Goal: Task Accomplishment & Management: Use online tool/utility

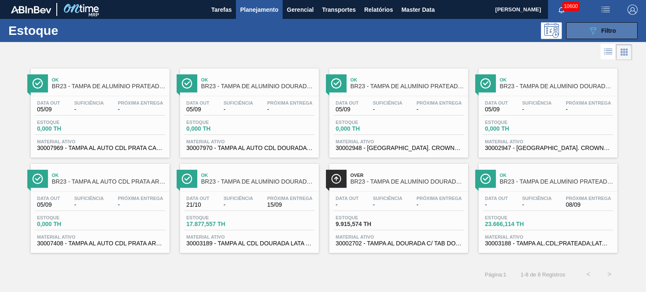
click at [601, 34] on div "089F7B8B-B2A5-4AFE-B5C0-19BA573D28AC Filtro" at bounding box center [602, 31] width 28 height 10
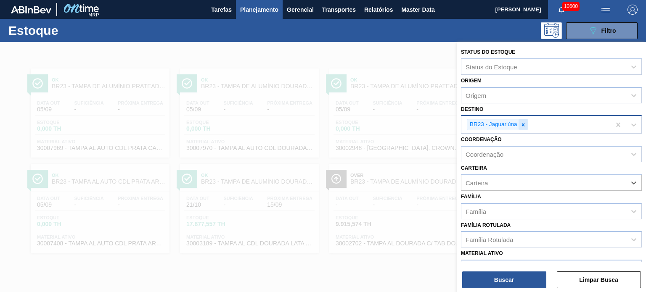
click at [523, 126] on icon at bounding box center [523, 125] width 6 height 6
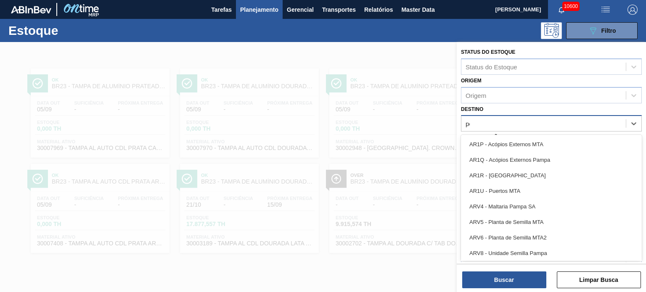
type input "per"
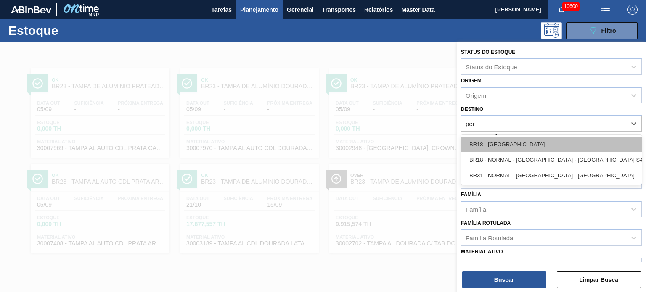
click at [519, 139] on div "BR18 - Pernambuco" at bounding box center [551, 145] width 181 height 16
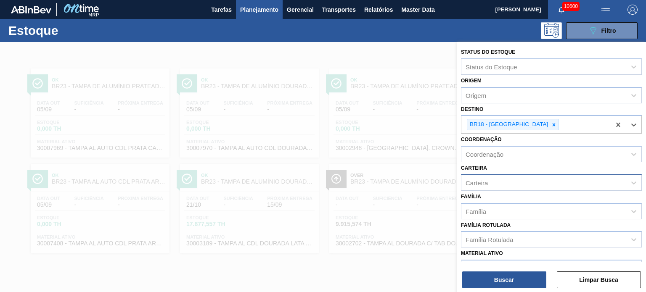
click at [515, 181] on div "Carteira" at bounding box center [543, 183] width 164 height 12
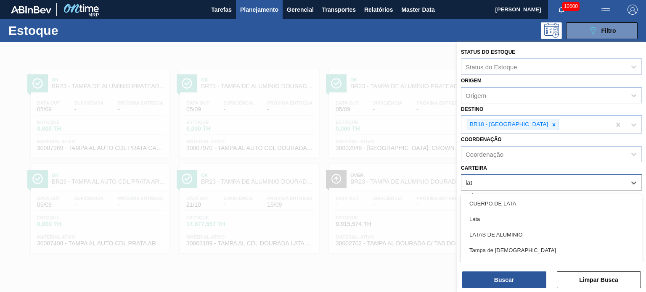
type input "lata"
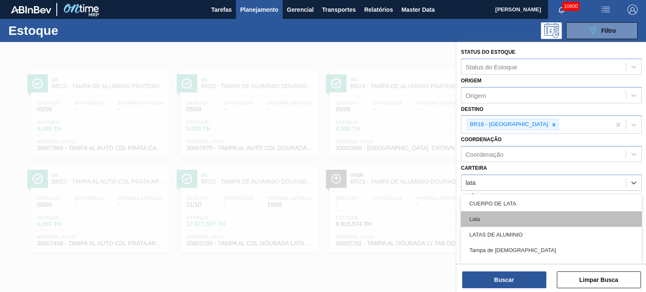
click at [498, 217] on div "Lata" at bounding box center [551, 220] width 181 height 16
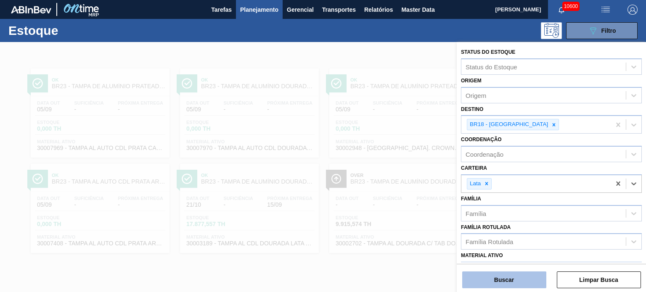
click at [508, 281] on button "Buscar" at bounding box center [504, 280] width 84 height 17
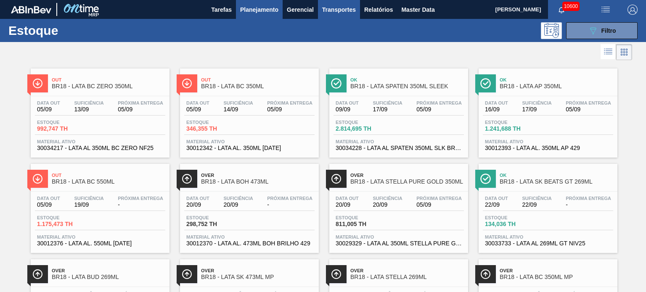
click at [326, 10] on span "Transportes" at bounding box center [339, 10] width 34 height 10
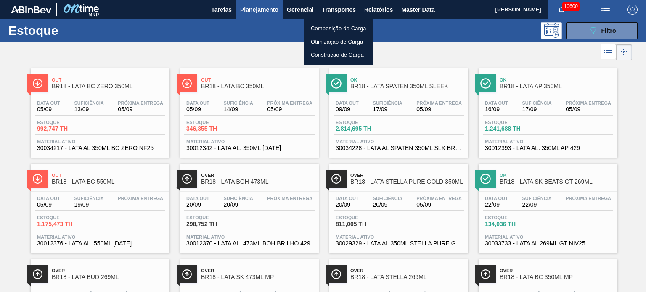
click at [328, 26] on li "Composição de Carga" at bounding box center [338, 28] width 69 height 13
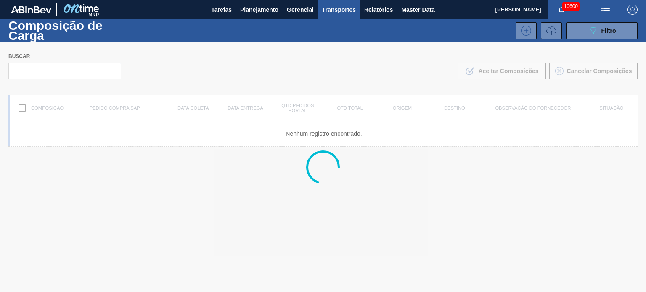
drag, startPoint x: 546, startPoint y: 28, endPoint x: 532, endPoint y: 78, distance: 51.5
click at [546, 28] on icon at bounding box center [551, 31] width 10 height 10
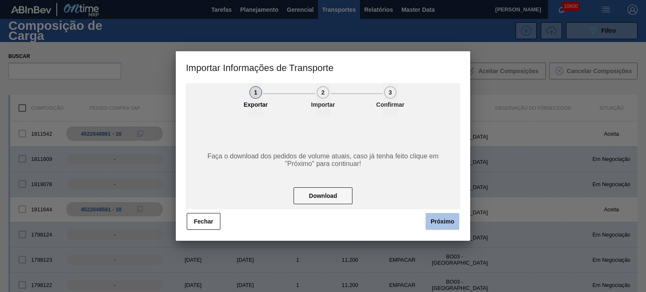
click at [437, 225] on button "Próximo" at bounding box center [443, 221] width 34 height 17
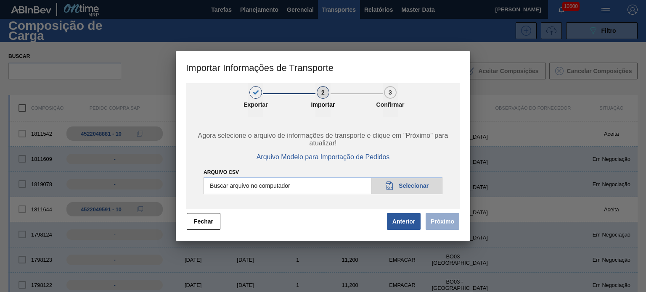
click at [426, 190] on input "Arquivo CSV" at bounding box center [323, 185] width 239 height 17
type input "C:\fakepath\IMP.csv"
click at [445, 226] on button "Próximo" at bounding box center [443, 221] width 34 height 17
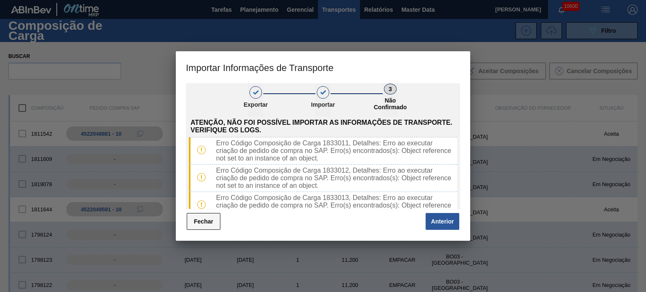
click at [209, 222] on button "Fechar" at bounding box center [204, 221] width 34 height 17
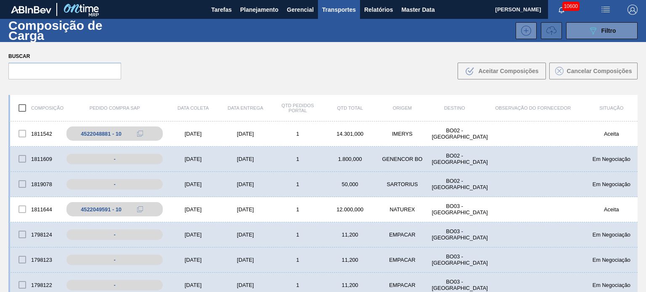
click at [547, 26] on icon at bounding box center [551, 31] width 10 height 10
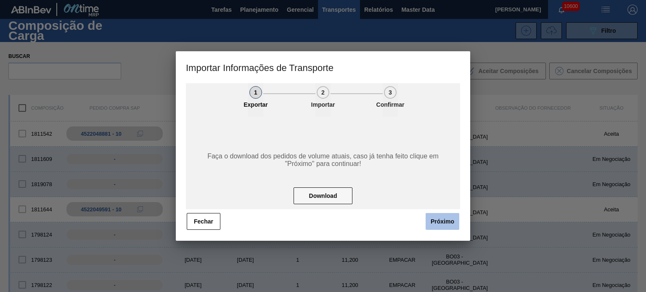
click at [439, 218] on button "Próximo" at bounding box center [443, 221] width 34 height 17
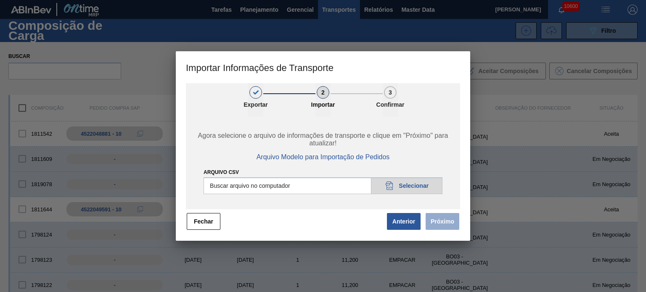
click at [427, 192] on input "Arquivo CSV" at bounding box center [323, 185] width 239 height 17
type input "C:\fakepath\IMP.csv"
click at [445, 220] on button "Próximo" at bounding box center [443, 221] width 34 height 17
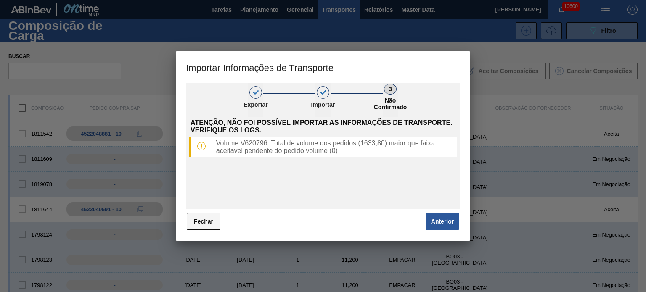
click at [208, 225] on button "Fechar" at bounding box center [204, 221] width 34 height 17
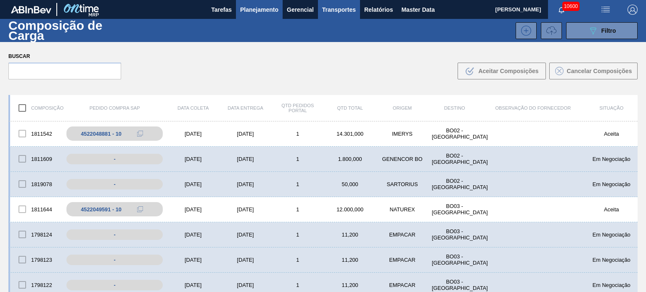
click at [261, 6] on span "Planejamento" at bounding box center [259, 10] width 38 height 10
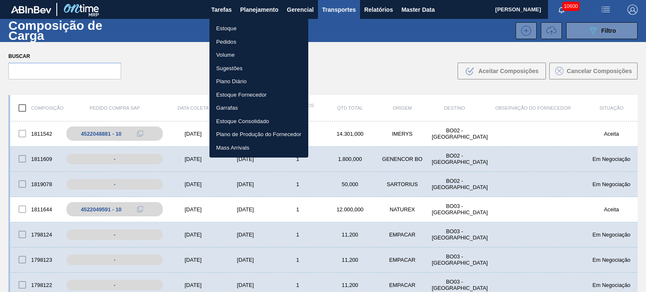
click at [234, 42] on li "Pedidos" at bounding box center [258, 41] width 99 height 13
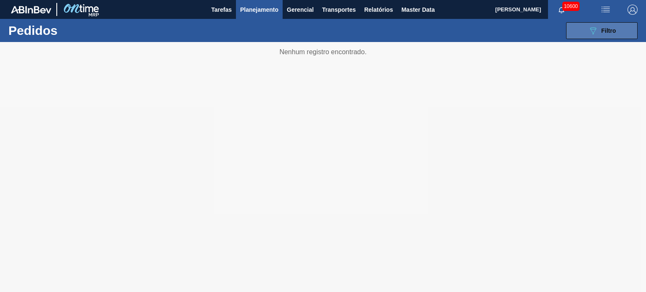
click at [584, 32] on button "089F7B8B-B2A5-4AFE-B5C0-19BA573D28AC Filtro" at bounding box center [602, 30] width 72 height 17
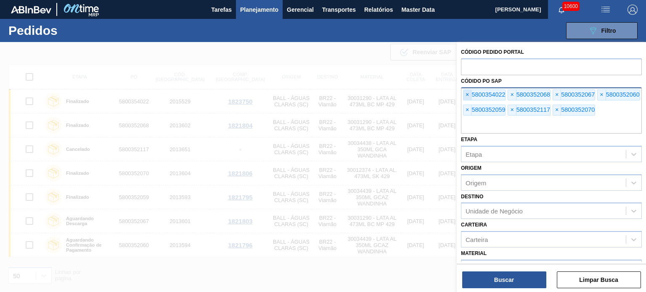
click at [468, 93] on span "×" at bounding box center [468, 95] width 8 height 10
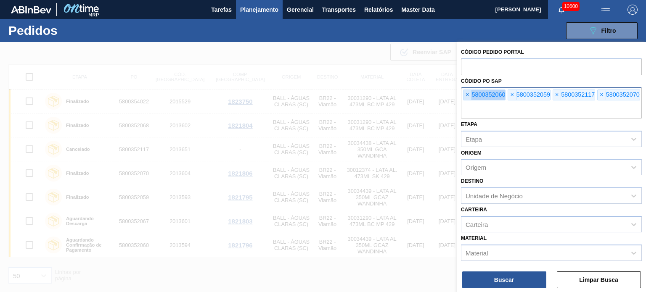
click at [468, 93] on span "×" at bounding box center [468, 95] width 8 height 10
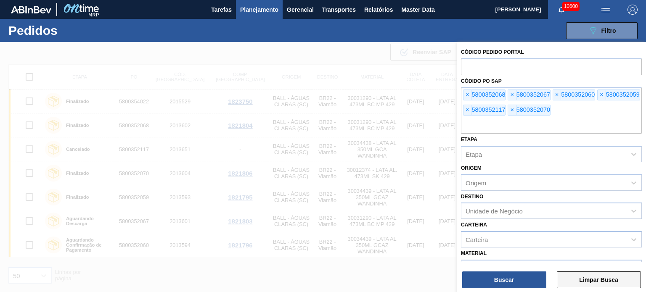
click at [604, 286] on button "Limpar Busca" at bounding box center [599, 280] width 84 height 17
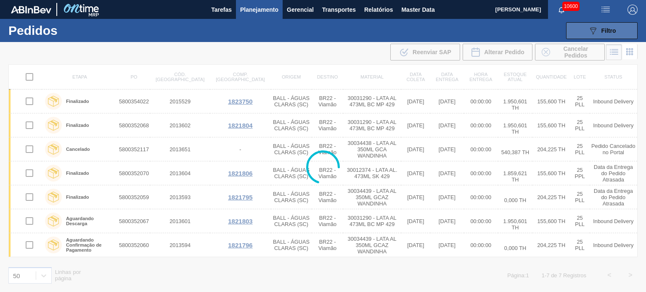
click at [604, 27] on span "Filtro" at bounding box center [608, 30] width 15 height 7
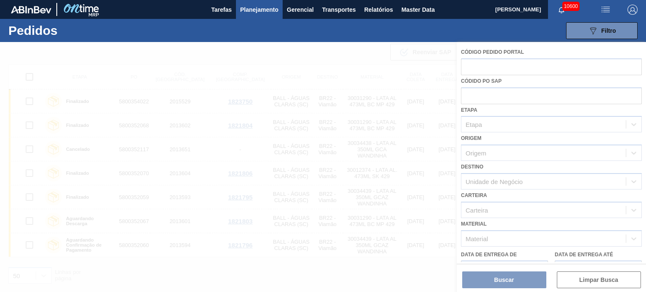
click at [506, 99] on div at bounding box center [323, 167] width 646 height 250
click at [478, 89] on div at bounding box center [323, 167] width 646 height 250
click at [486, 122] on div at bounding box center [323, 167] width 646 height 250
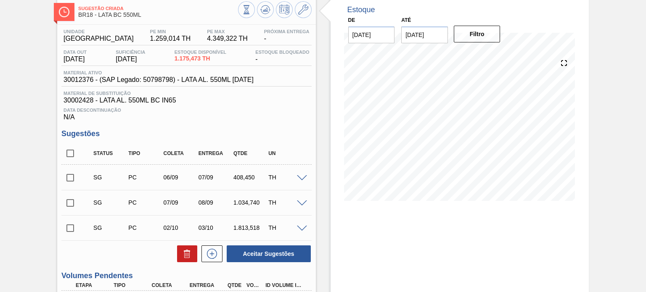
scroll to position [126, 0]
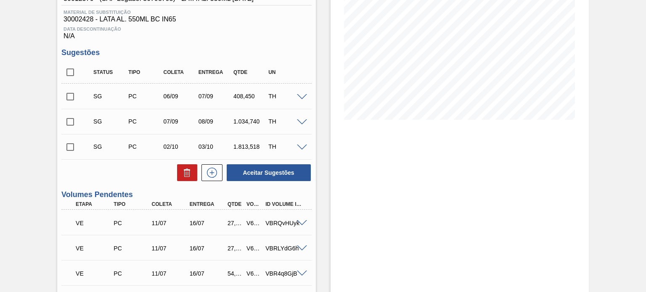
click at [299, 95] on span at bounding box center [302, 97] width 10 height 6
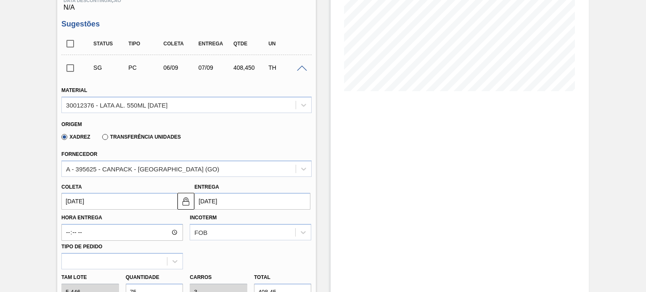
scroll to position [168, 0]
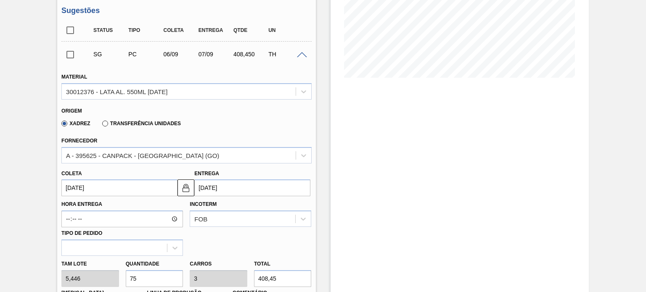
click at [129, 192] on input "06/09/2025" at bounding box center [119, 188] width 116 height 17
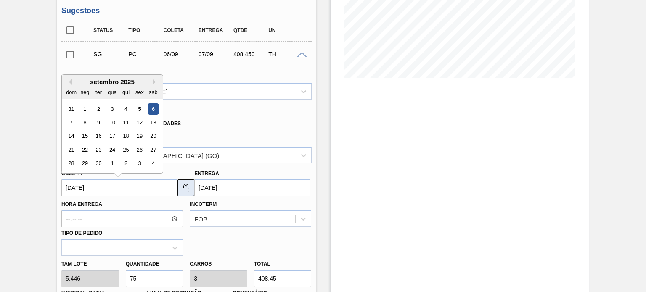
click at [187, 188] on img at bounding box center [186, 188] width 10 height 10
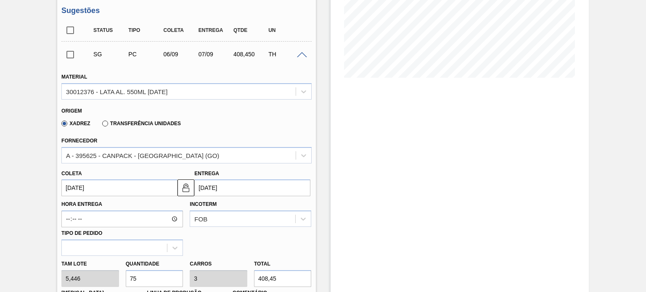
click at [223, 188] on input "[DATE]" at bounding box center [252, 188] width 116 height 17
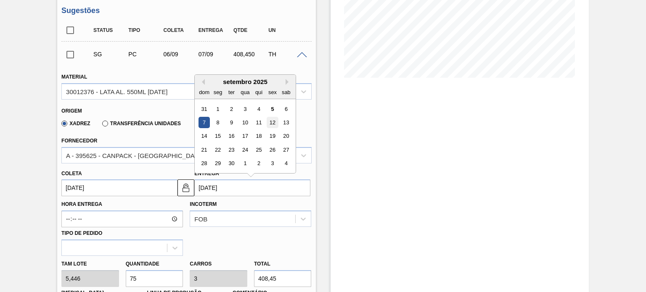
click at [268, 126] on div "12" at bounding box center [272, 122] width 11 height 11
type input "[DATE]"
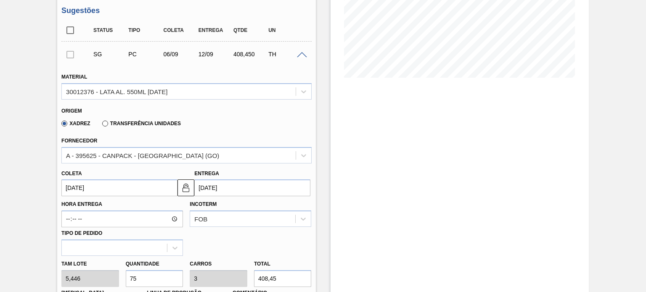
click at [115, 277] on div "Tam lote 5,446 Quantidade 75 Carros 3 Total 408,45 Doca N/A Linha de Produção C…" at bounding box center [186, 286] width 257 height 60
type input "3"
type input "0,12"
type input "16,338"
type input "30"
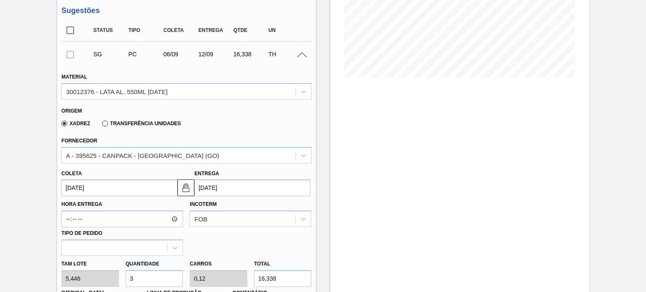
type input "1,2"
type input "163,38"
type input "300"
type input "12"
type input "1.633,8"
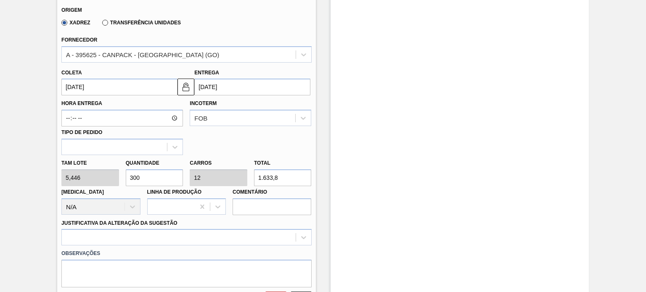
scroll to position [379, 0]
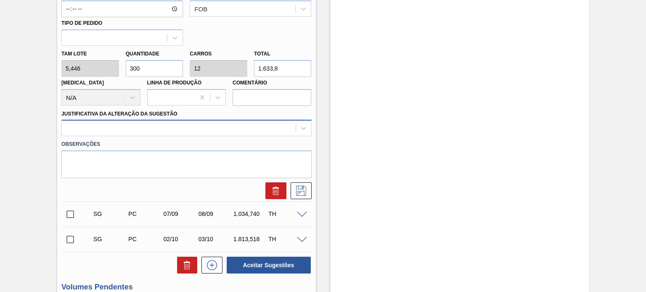
type input "300"
click at [173, 127] on div at bounding box center [178, 128] width 233 height 12
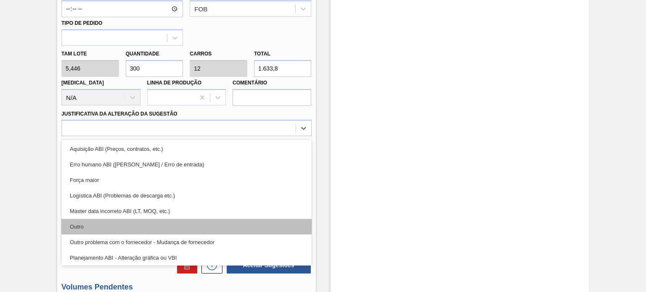
click at [130, 226] on div "Outro" at bounding box center [186, 227] width 250 height 16
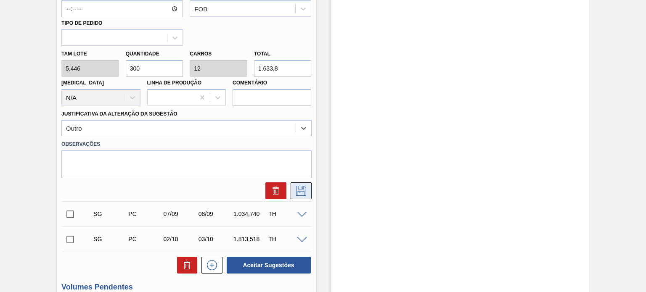
click at [302, 193] on icon at bounding box center [300, 191] width 13 height 10
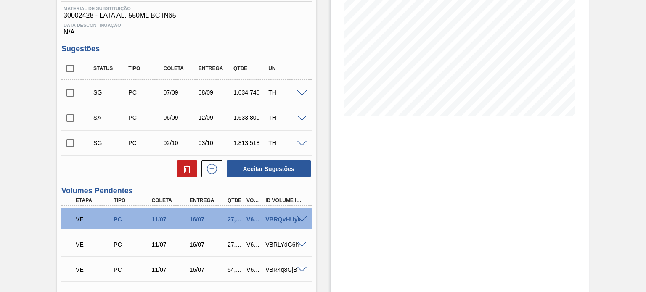
scroll to position [177, 0]
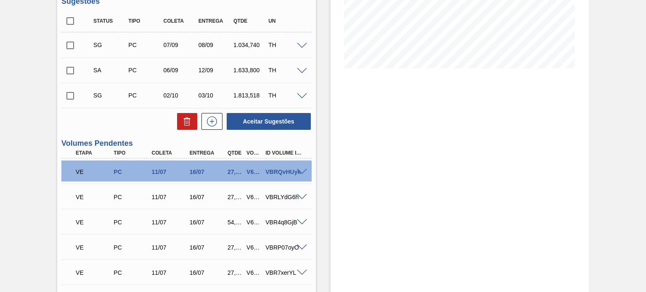
click at [66, 72] on input "checkbox" at bounding box center [70, 71] width 18 height 18
click at [246, 120] on button "Aceitar Sugestões" at bounding box center [269, 121] width 84 height 17
checkbox input "false"
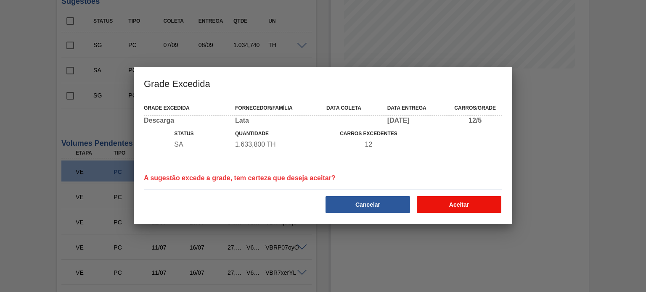
click at [458, 211] on button "Aceitar" at bounding box center [459, 204] width 85 height 17
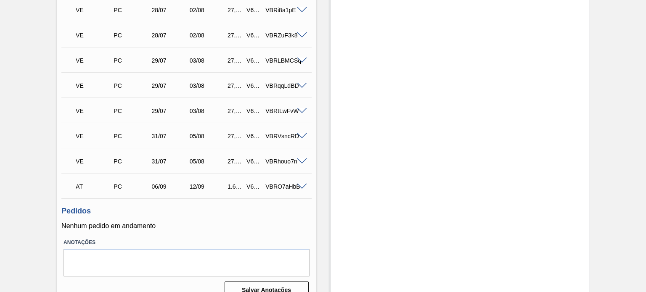
scroll to position [681, 0]
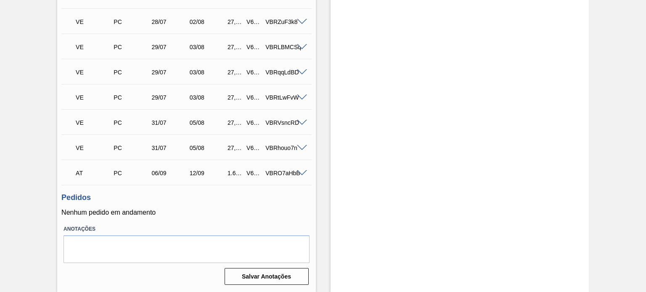
click at [250, 171] on div "V620796" at bounding box center [253, 173] width 19 height 7
copy div "V620796"
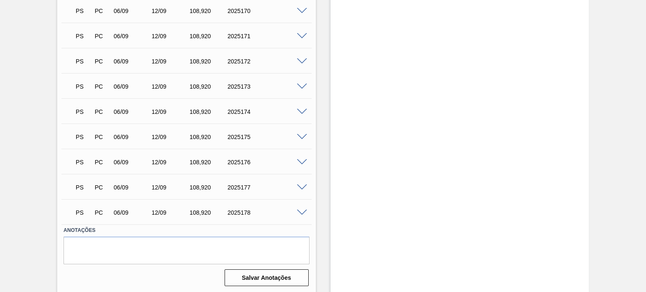
scroll to position [1048, 0]
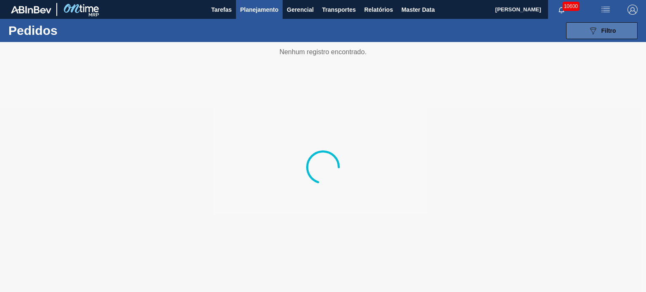
click at [581, 24] on button "089F7B8B-B2A5-4AFE-B5C0-19BA573D28AC Filtro" at bounding box center [602, 30] width 72 height 17
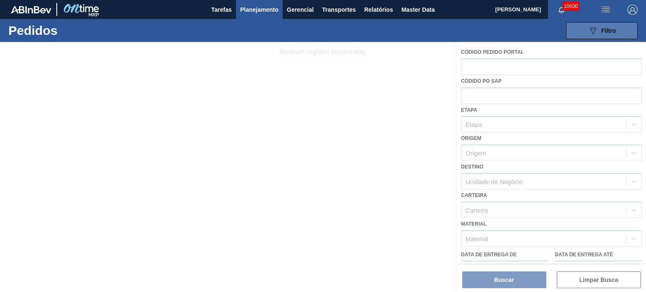
click at [573, 35] on button "089F7B8B-B2A5-4AFE-B5C0-19BA573D28AC Filtro" at bounding box center [602, 30] width 72 height 17
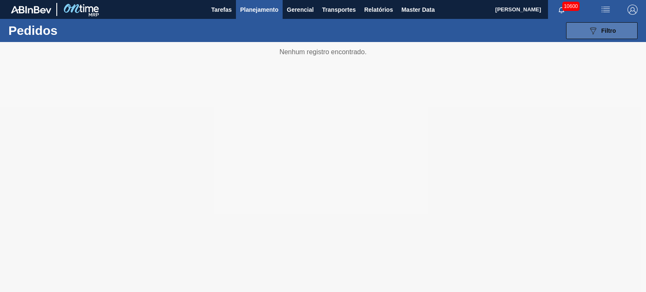
click at [573, 35] on button "089F7B8B-B2A5-4AFE-B5C0-19BA573D28AC Filtro" at bounding box center [602, 30] width 72 height 17
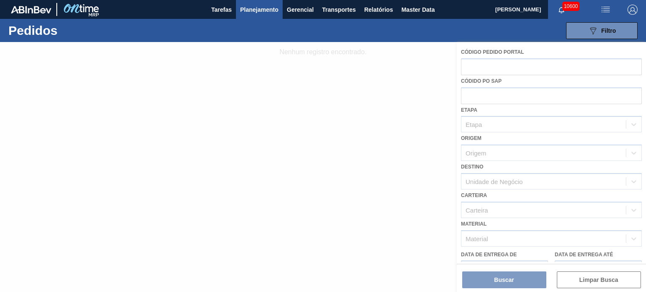
click at [264, 11] on span "Planejamento" at bounding box center [259, 10] width 38 height 10
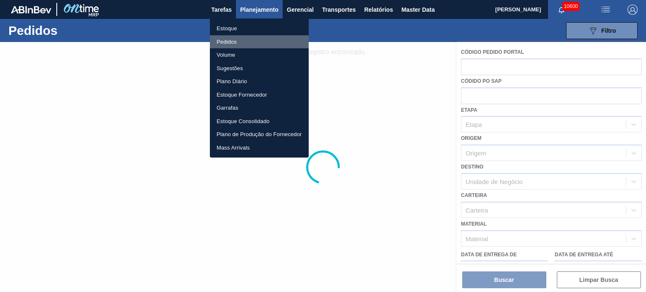
click at [231, 44] on li "Pedidos" at bounding box center [259, 41] width 99 height 13
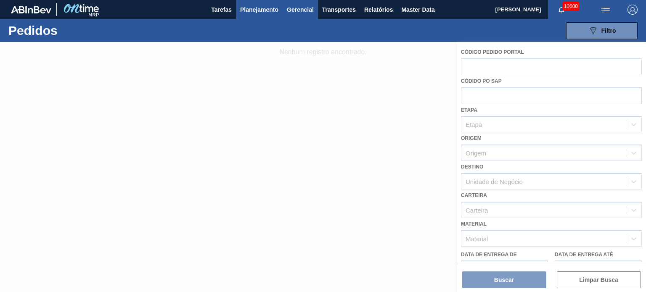
click at [294, 13] on span "Gerencial" at bounding box center [300, 10] width 27 height 10
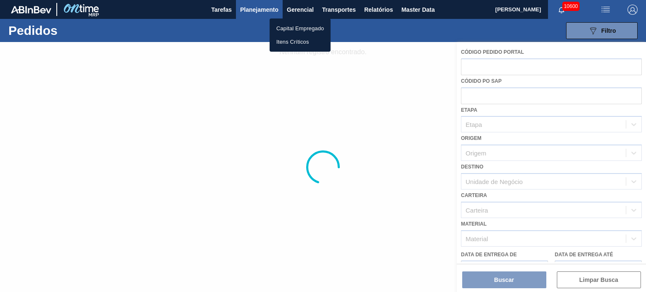
click at [267, 12] on div at bounding box center [323, 146] width 646 height 292
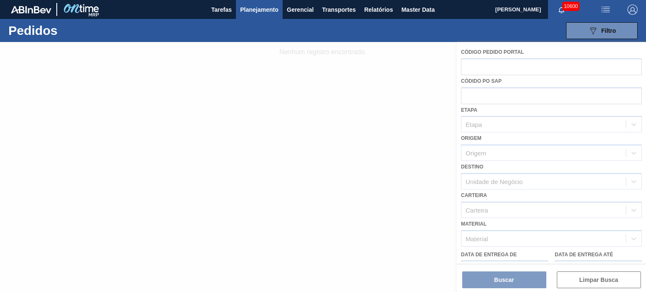
click at [262, 8] on span "Planejamento" at bounding box center [259, 10] width 38 height 10
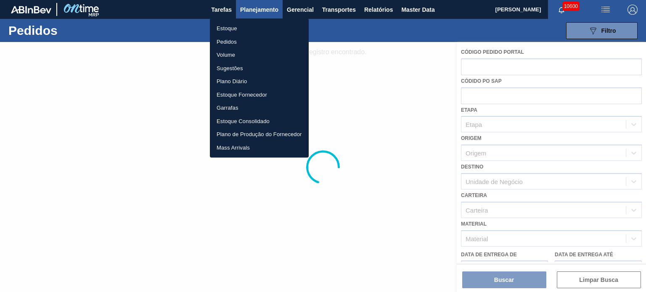
click at [229, 32] on li "Estoque" at bounding box center [259, 28] width 99 height 13
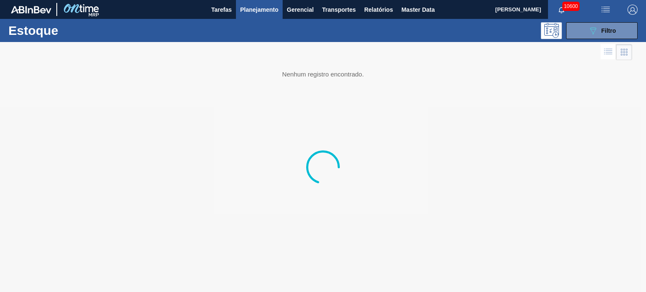
click at [246, 12] on span "Planejamento" at bounding box center [259, 10] width 38 height 10
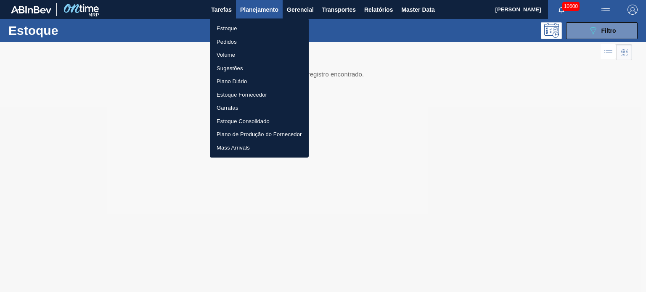
click at [228, 39] on li "Pedidos" at bounding box center [259, 41] width 99 height 13
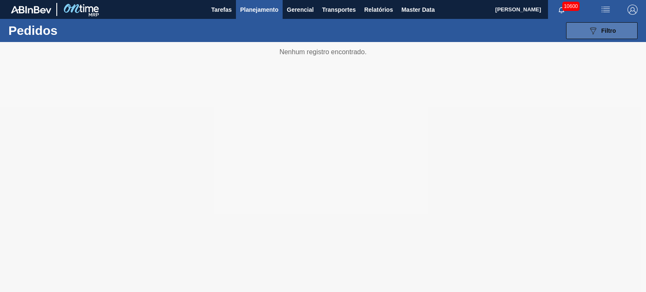
click at [592, 34] on icon "089F7B8B-B2A5-4AFE-B5C0-19BA573D28AC" at bounding box center [593, 31] width 10 height 10
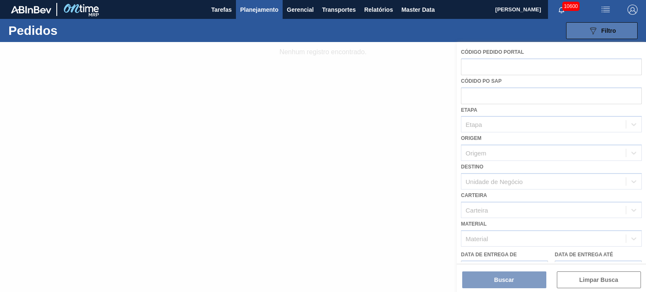
click at [620, 26] on button "089F7B8B-B2A5-4AFE-B5C0-19BA573D28AC Filtro" at bounding box center [602, 30] width 72 height 17
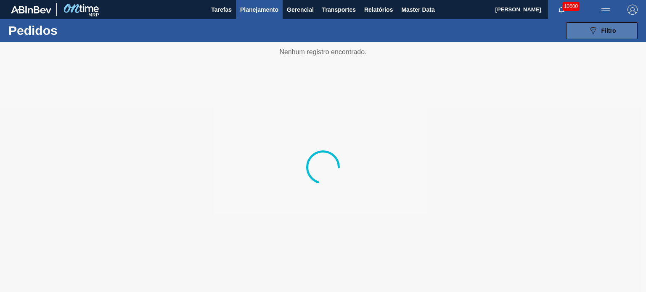
click at [605, 30] on span "Filtro" at bounding box center [608, 30] width 15 height 7
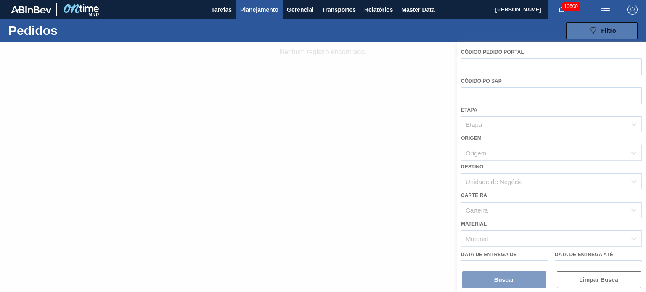
click at [578, 25] on button "089F7B8B-B2A5-4AFE-B5C0-19BA573D28AC Filtro" at bounding box center [602, 30] width 72 height 17
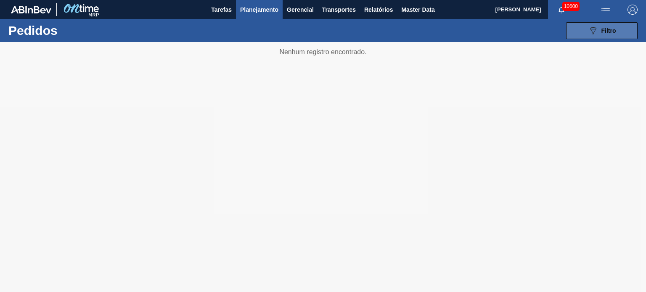
click at [609, 29] on span "Filtro" at bounding box center [608, 30] width 15 height 7
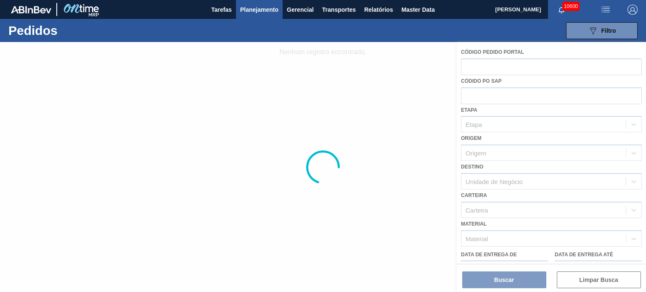
click at [507, 92] on div at bounding box center [323, 167] width 646 height 250
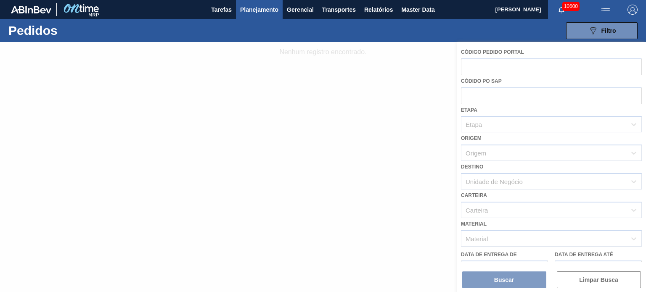
click at [507, 92] on div at bounding box center [323, 167] width 646 height 250
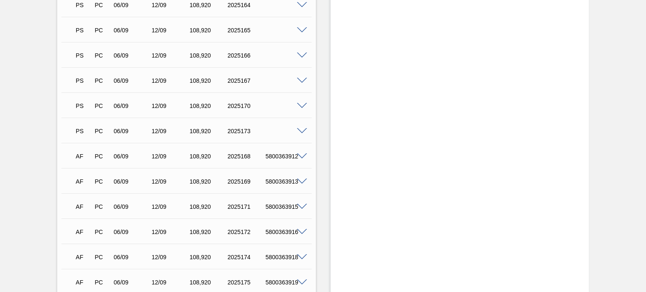
scroll to position [838, 0]
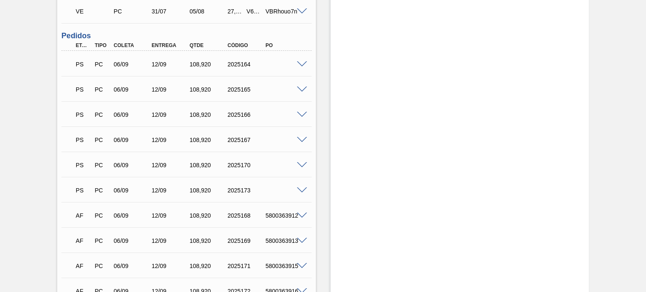
scroll to position [883, 0]
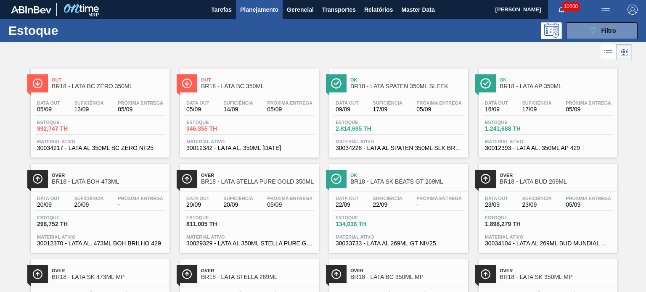
click at [242, 6] on span "Planejamento" at bounding box center [259, 10] width 38 height 10
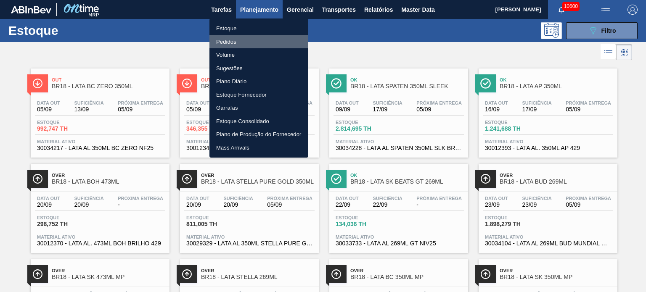
click at [234, 46] on li "Pedidos" at bounding box center [258, 41] width 99 height 13
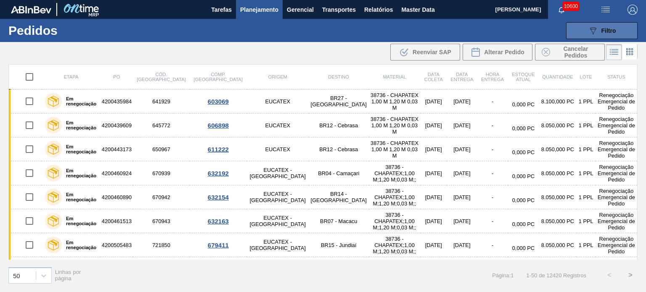
click at [607, 27] on span "Filtro" at bounding box center [608, 30] width 15 height 7
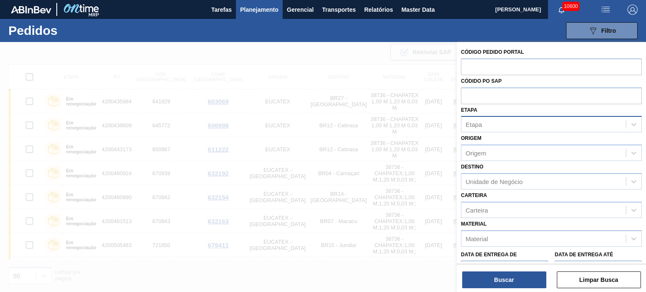
click at [489, 122] on div "Etapa" at bounding box center [543, 125] width 164 height 12
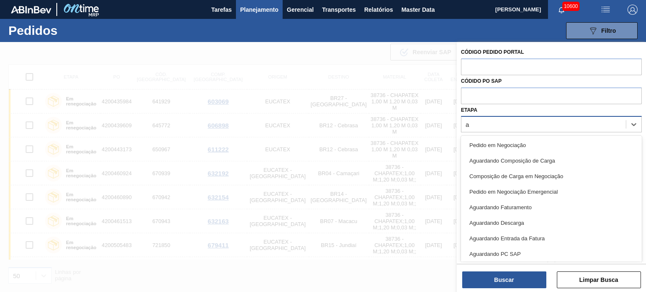
type input "ag"
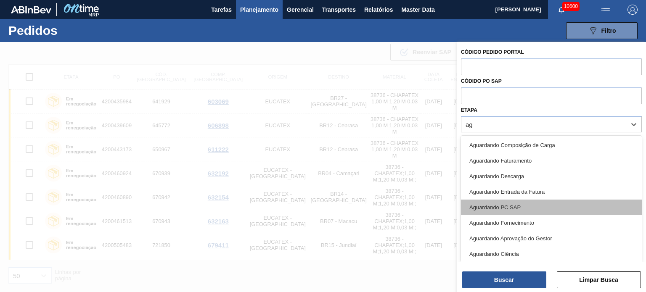
click at [517, 207] on div "Aguardando PC SAP" at bounding box center [551, 208] width 181 height 16
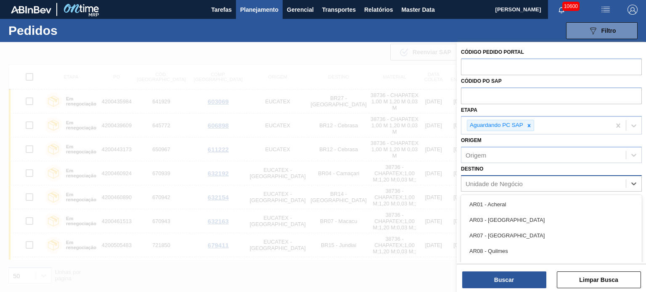
click at [502, 180] on div "Unidade de Negócio" at bounding box center [494, 183] width 57 height 7
type input "per"
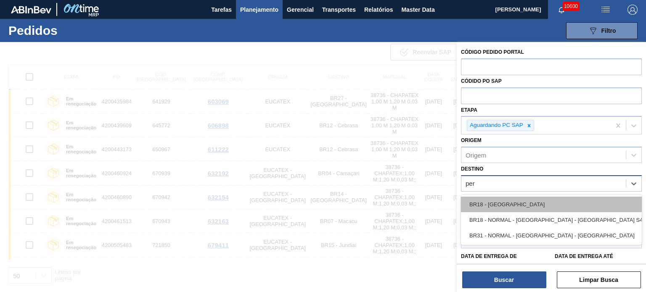
click at [496, 205] on div "BR18 - Pernambuco" at bounding box center [551, 205] width 181 height 16
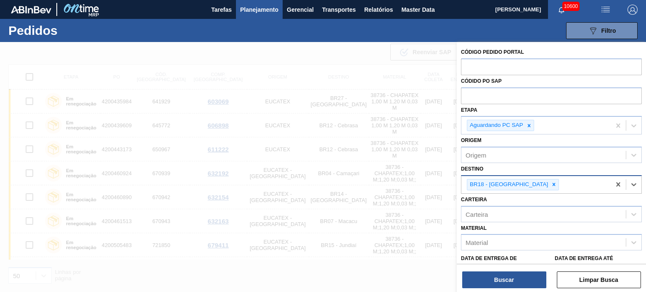
scroll to position [63, 0]
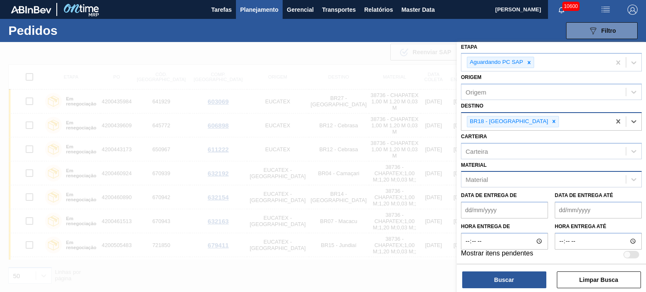
click at [511, 174] on div "Material" at bounding box center [543, 180] width 164 height 12
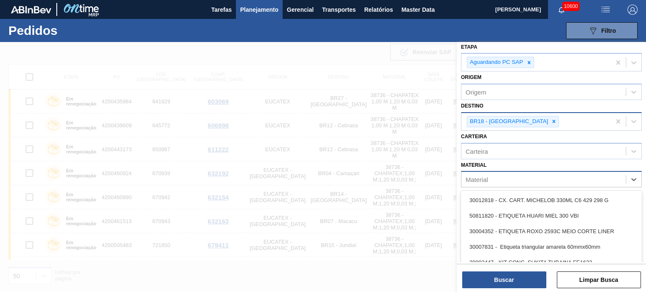
paste input "30012376"
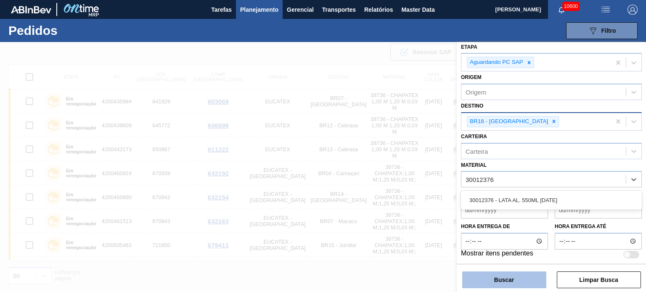
type input "30012376"
click at [510, 280] on button "Buscar" at bounding box center [504, 280] width 84 height 17
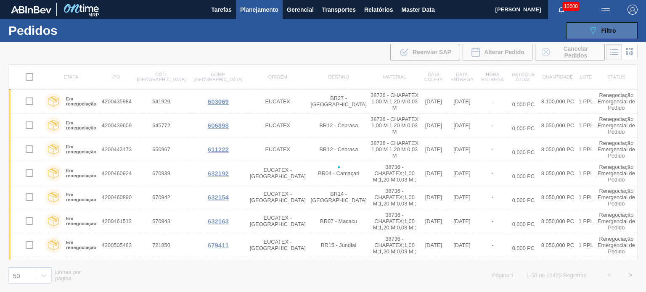
click at [607, 33] on span "Filtro" at bounding box center [608, 30] width 15 height 7
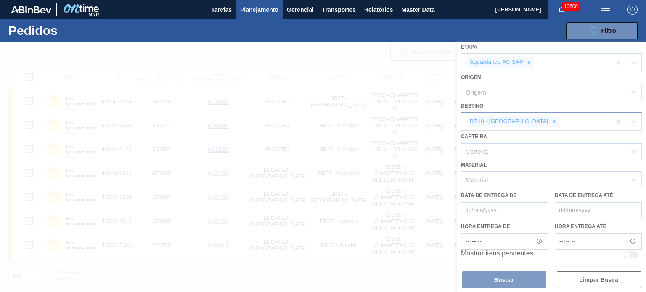
click at [365, 146] on div at bounding box center [323, 167] width 646 height 250
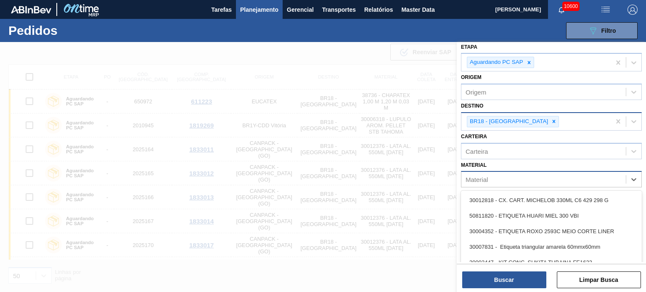
click at [509, 175] on div "Material" at bounding box center [543, 180] width 164 height 12
paste input "30012376"
type input "30012376"
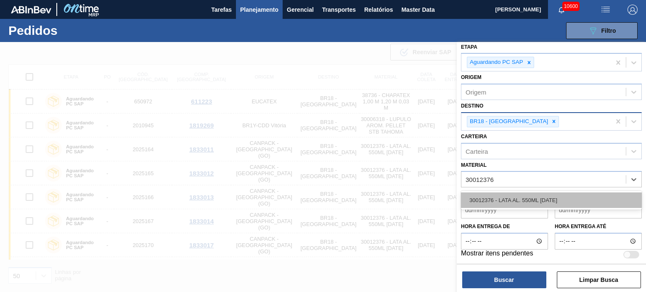
click at [504, 202] on div "30012376 - LATA AL. 550ML BC 429" at bounding box center [551, 201] width 181 height 16
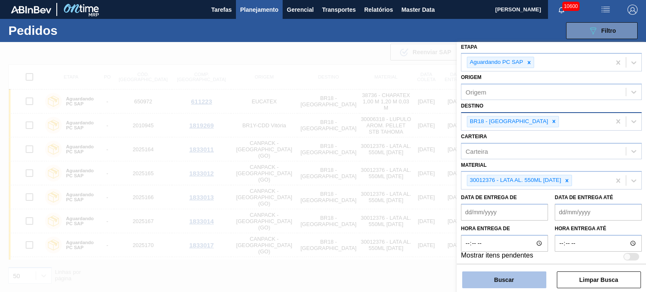
click at [500, 282] on button "Buscar" at bounding box center [504, 280] width 84 height 17
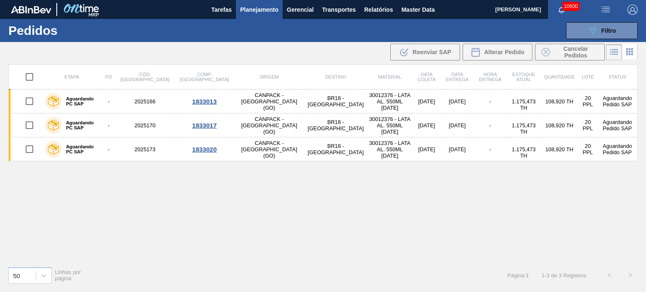
click at [29, 74] on input "checkbox" at bounding box center [30, 77] width 18 height 18
checkbox input "true"
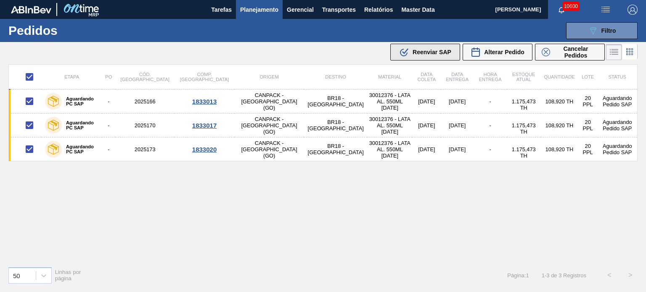
click at [430, 45] on button ".b{fill:var(--color-action-default)} Reenviar SAP" at bounding box center [425, 52] width 70 height 17
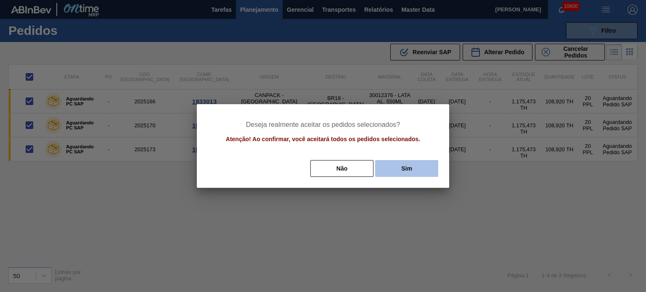
click at [389, 167] on button "Sim" at bounding box center [406, 168] width 63 height 17
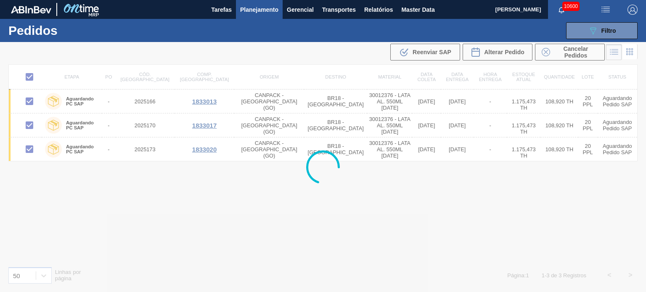
checkbox input "false"
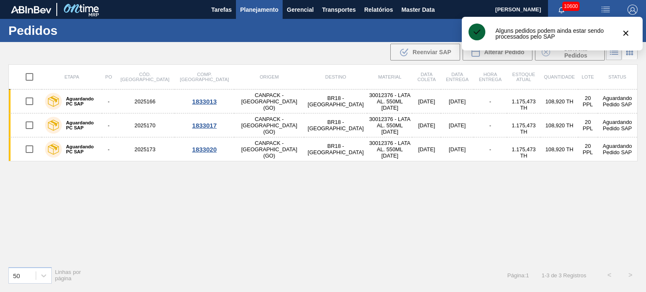
click at [562, 191] on div "Etapa PO Cód. Pedido Comp. Carga Origem Destino Material Data coleta Data entre…" at bounding box center [322, 162] width 629 height 196
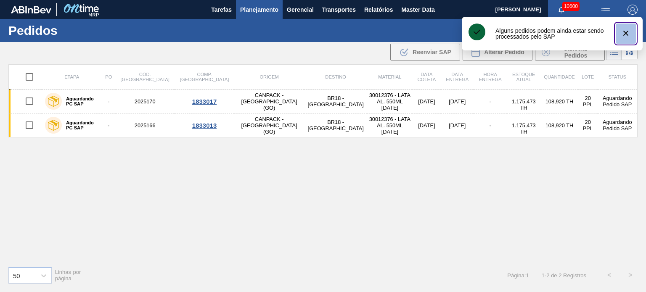
click at [628, 33] on icon "botão de ícone" at bounding box center [626, 33] width 10 height 10
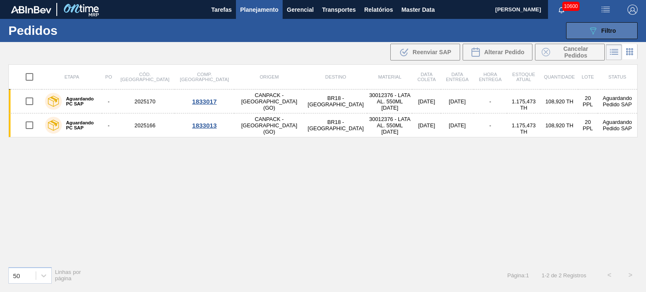
click at [593, 31] on icon "089F7B8B-B2A5-4AFE-B5C0-19BA573D28AC" at bounding box center [593, 31] width 10 height 10
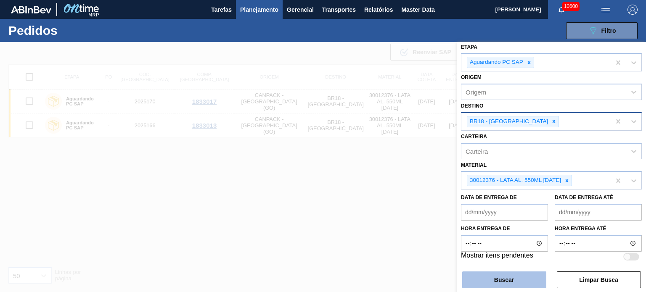
click at [524, 279] on button "Buscar" at bounding box center [504, 280] width 84 height 17
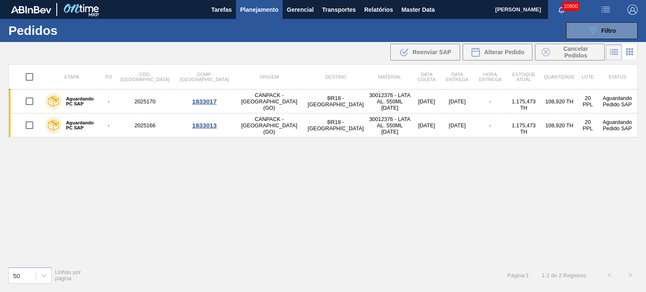
drag, startPoint x: 579, startPoint y: 28, endPoint x: 561, endPoint y: 203, distance: 175.4
click at [579, 28] on button "089F7B8B-B2A5-4AFE-B5C0-19BA573D28AC Filtro" at bounding box center [602, 30] width 72 height 17
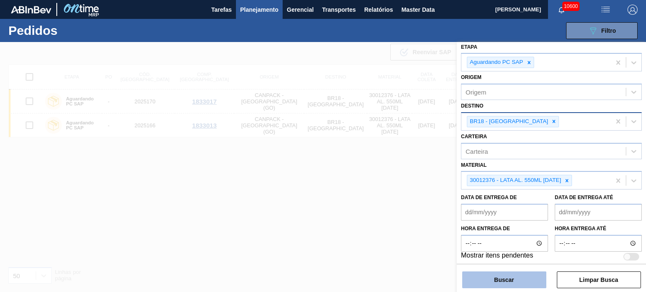
click at [532, 277] on button "Buscar" at bounding box center [504, 280] width 84 height 17
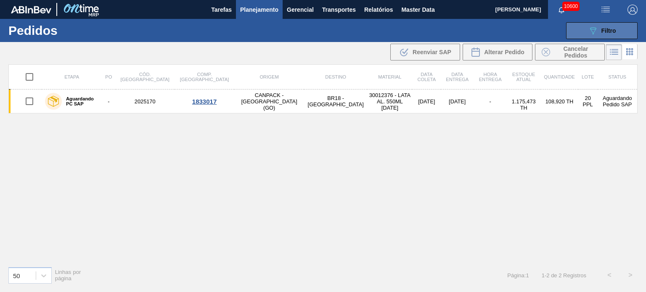
click at [598, 31] on div "089F7B8B-B2A5-4AFE-B5C0-19BA573D28AC Filtro" at bounding box center [602, 31] width 28 height 10
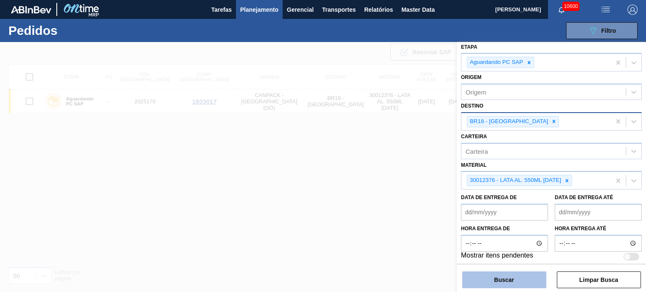
click at [516, 281] on button "Buscar" at bounding box center [504, 280] width 84 height 17
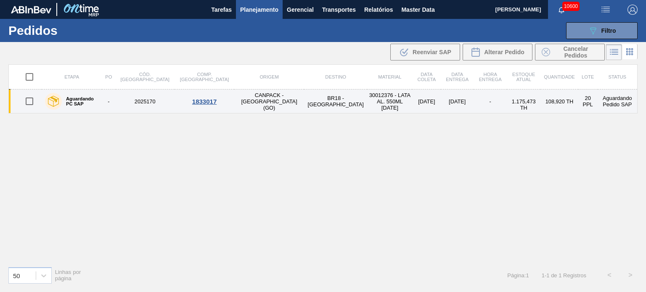
drag, startPoint x: 29, startPoint y: 103, endPoint x: 35, endPoint y: 101, distance: 6.7
click at [29, 103] on input "checkbox" at bounding box center [30, 102] width 18 height 18
checkbox input "true"
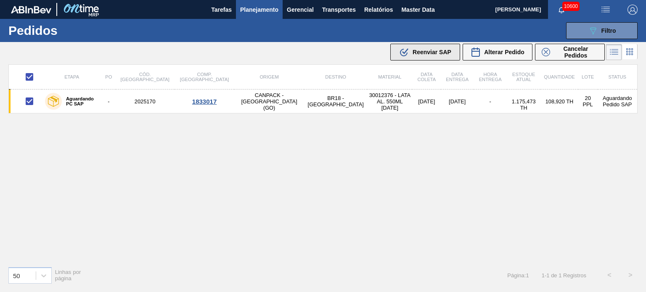
click at [411, 51] on div ".b{fill:var(--color-action-default)} Reenviar SAP" at bounding box center [425, 52] width 52 height 10
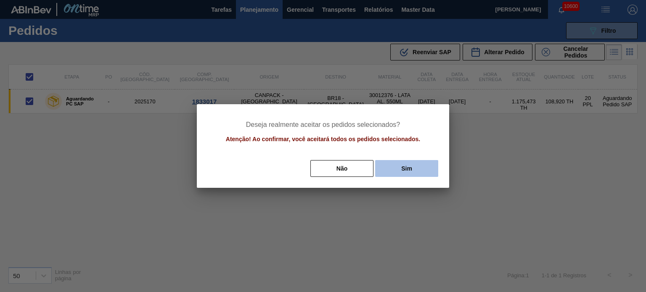
click at [413, 167] on button "Sim" at bounding box center [406, 168] width 63 height 17
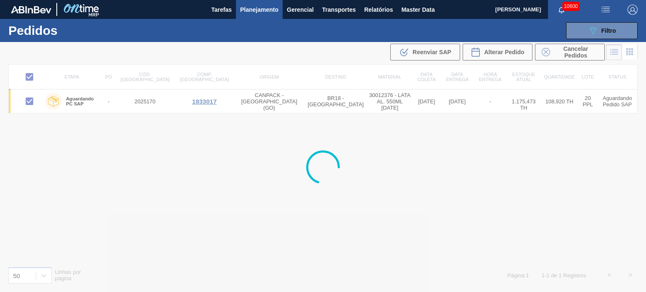
checkbox input "false"
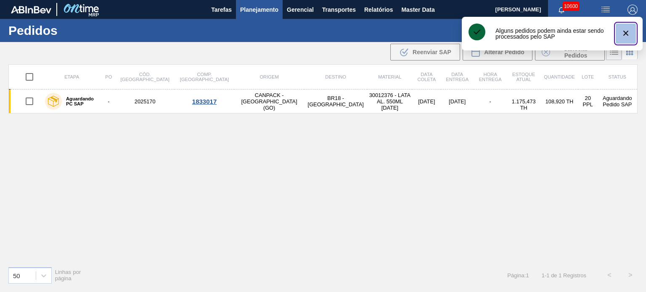
click at [629, 29] on icon "botão de ícone" at bounding box center [626, 33] width 10 height 10
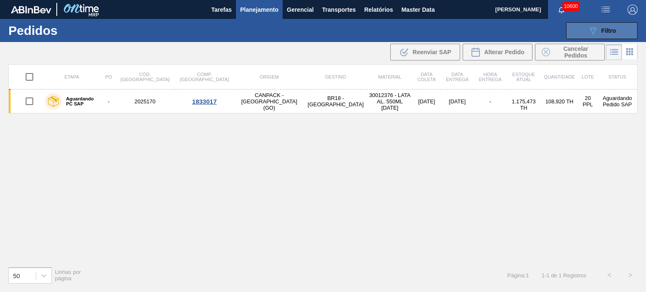
click at [601, 32] on span "Filtro" at bounding box center [608, 30] width 15 height 7
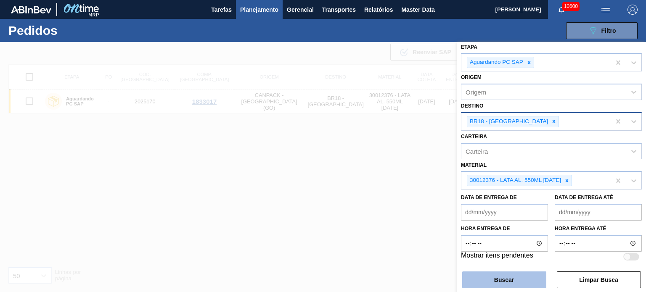
click at [514, 282] on button "Buscar" at bounding box center [504, 280] width 84 height 17
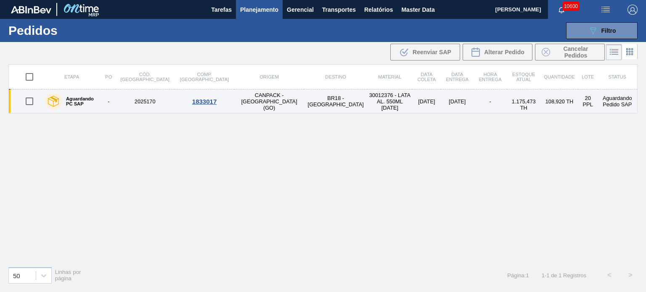
click at [31, 102] on input "checkbox" at bounding box center [30, 102] width 18 height 18
checkbox input "true"
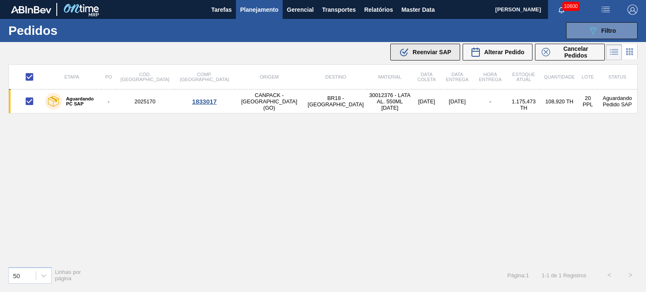
click at [423, 57] on div ".b{fill:var(--color-action-default)} Reenviar SAP" at bounding box center [425, 52] width 52 height 10
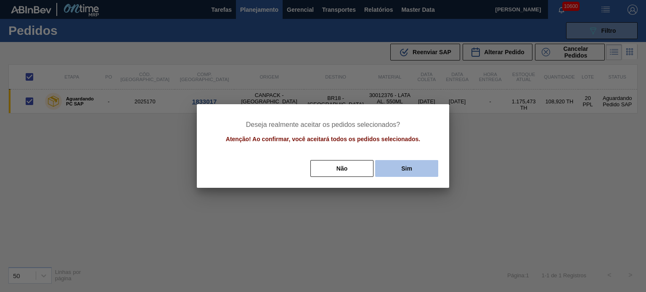
click at [389, 163] on button "Sim" at bounding box center [406, 168] width 63 height 17
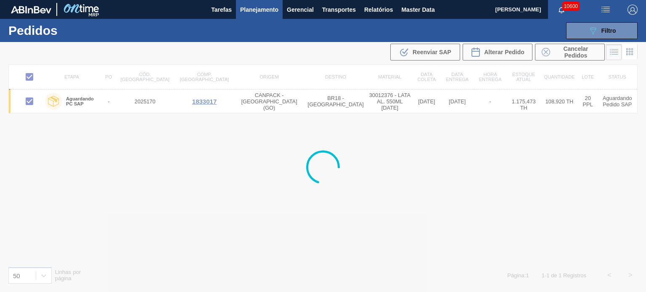
checkbox input "false"
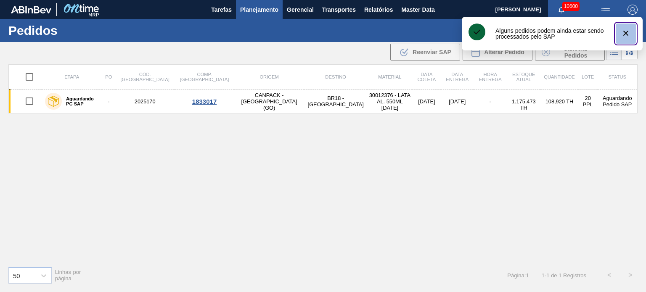
click at [632, 33] on button "botão de ícone" at bounding box center [626, 34] width 20 height 20
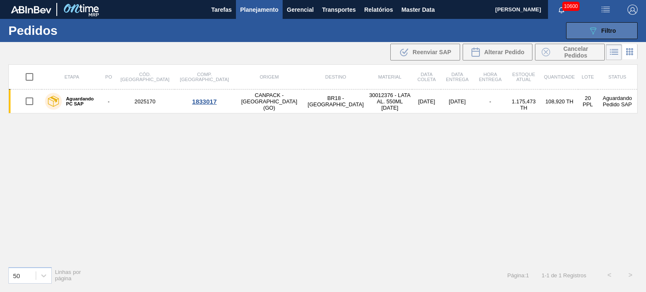
click at [592, 33] on icon at bounding box center [593, 30] width 6 height 7
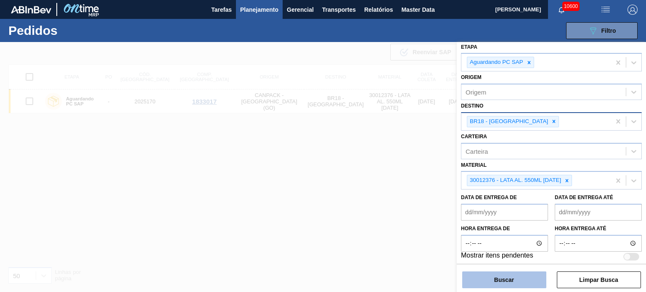
click at [504, 282] on button "Buscar" at bounding box center [504, 280] width 84 height 17
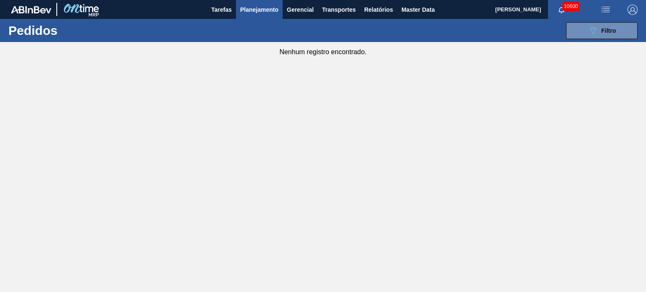
click at [262, 15] on button "Planejamento" at bounding box center [259, 9] width 47 height 19
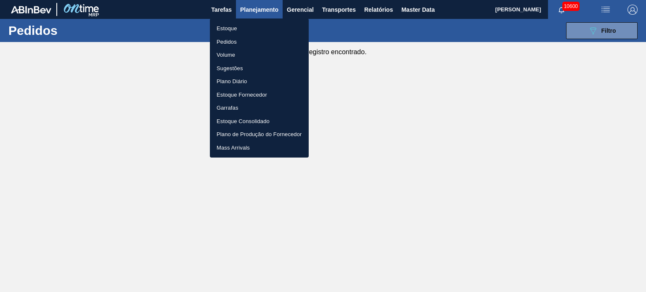
click at [244, 28] on li "Estoque" at bounding box center [259, 28] width 99 height 13
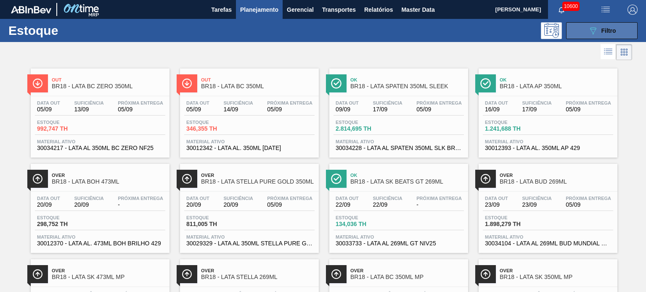
click at [579, 28] on button "089F7B8B-B2A5-4AFE-B5C0-19BA573D28AC Filtro" at bounding box center [602, 30] width 72 height 17
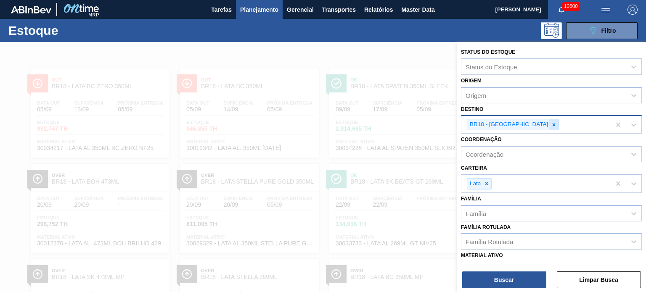
click at [551, 122] on icon at bounding box center [554, 125] width 6 height 6
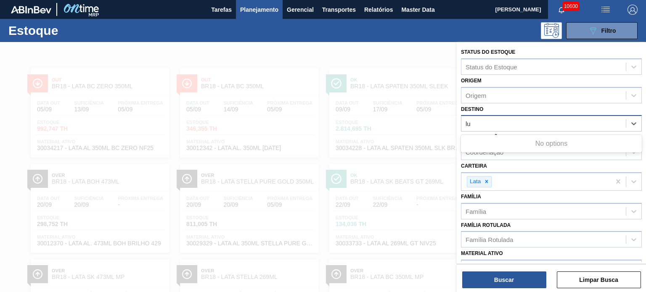
type input "l"
click at [513, 110] on div "Destino option , deselected. Use Up and Down to choose options, press Enter to …" at bounding box center [551, 117] width 181 height 29
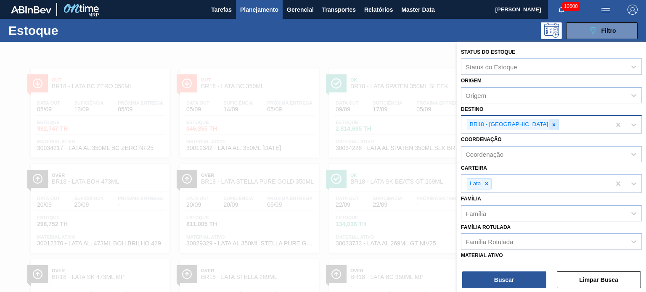
click at [551, 125] on icon at bounding box center [554, 125] width 6 height 6
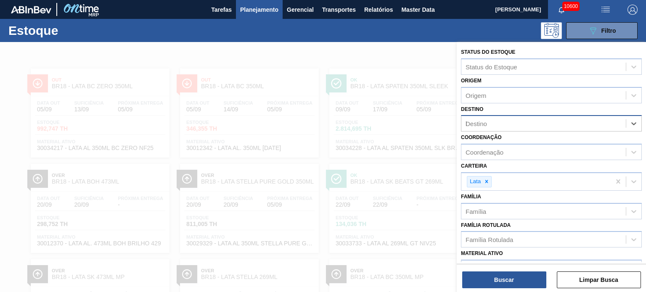
type input "lu"
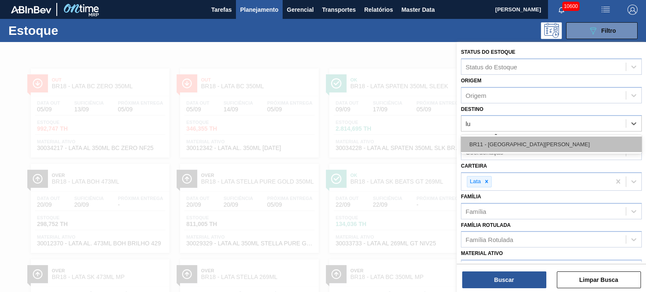
click at [519, 144] on div "BR11 - São Luís" at bounding box center [551, 145] width 181 height 16
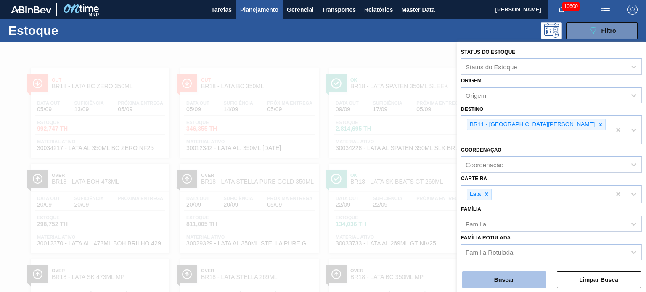
click at [517, 283] on button "Buscar" at bounding box center [504, 280] width 84 height 17
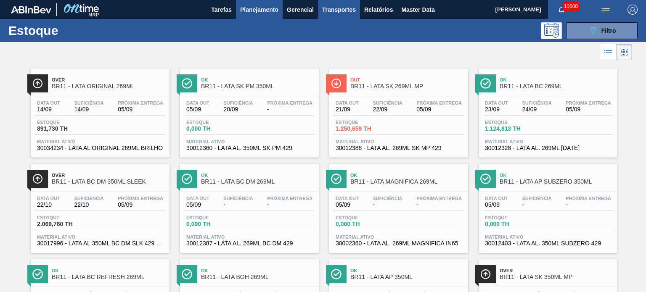
click at [334, 8] on span "Transportes" at bounding box center [339, 10] width 34 height 10
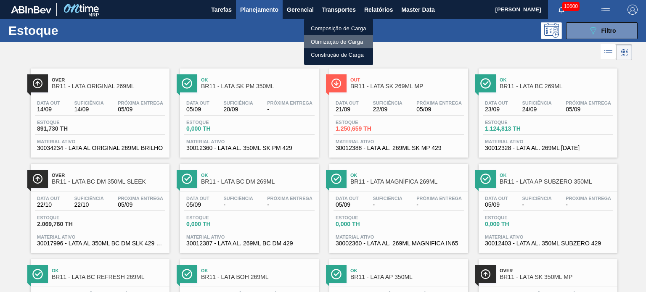
click at [336, 40] on li "Otimização de Carga" at bounding box center [338, 41] width 69 height 13
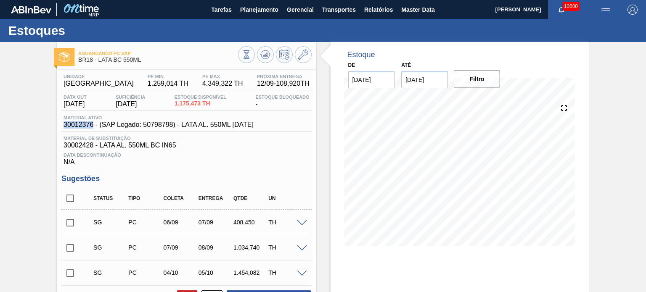
drag, startPoint x: 62, startPoint y: 124, endPoint x: 92, endPoint y: 127, distance: 29.6
click at [92, 127] on div "Material ativo 30012376 - (SAP Legado: 50798798) - LATA AL. 550ML [DATE]" at bounding box center [158, 121] width 194 height 13
copy span "30012376"
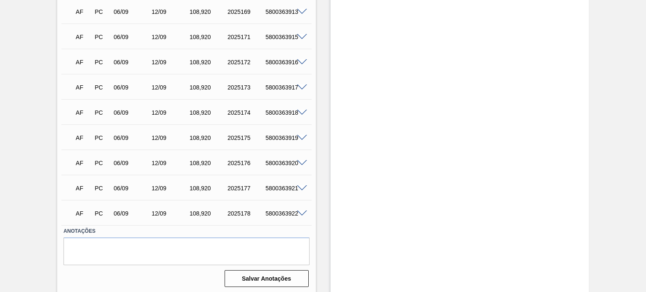
scroll to position [1048, 0]
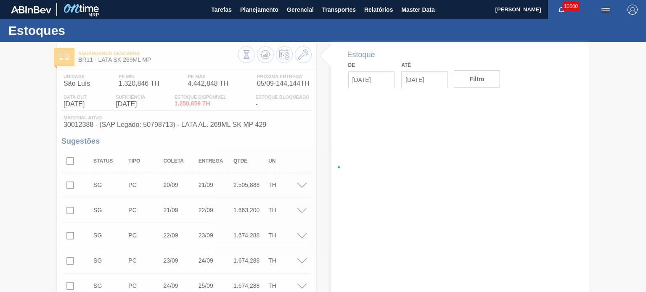
type input "[DATE]"
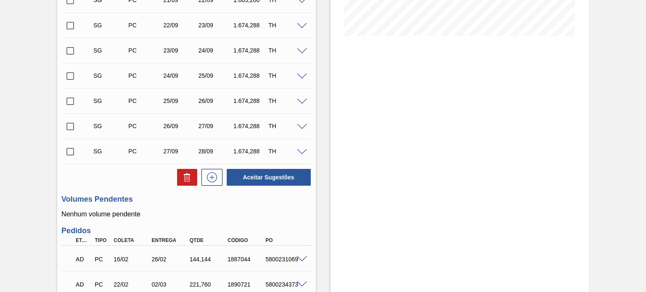
scroll to position [42, 0]
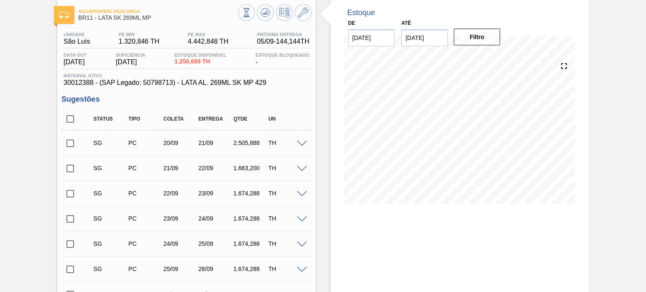
click at [299, 143] on span at bounding box center [302, 144] width 10 height 6
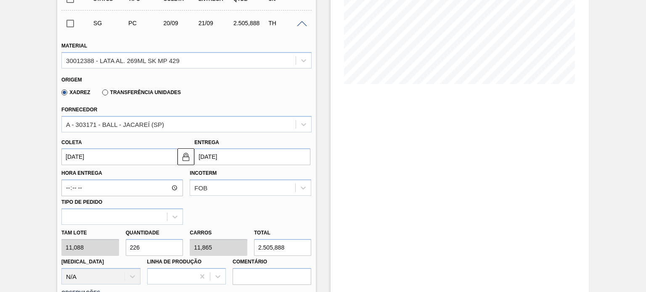
scroll to position [168, 0]
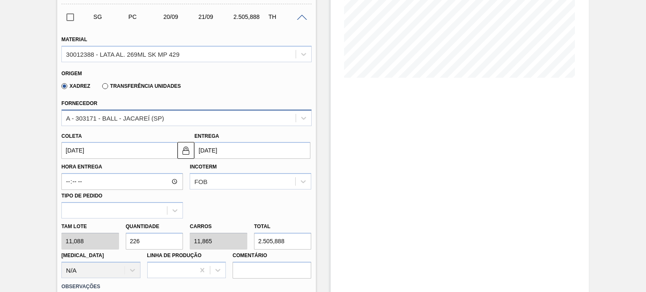
click at [158, 119] on div "A - 303171 - BALL - JACAREÍ (SP)" at bounding box center [115, 117] width 98 height 7
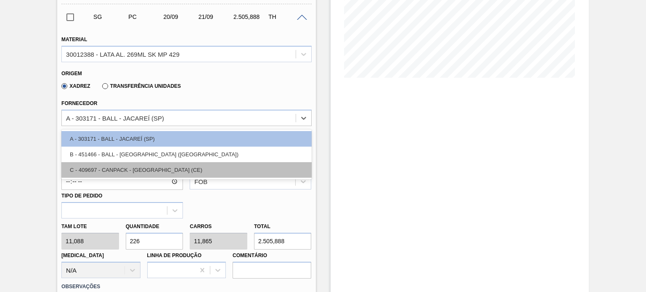
click at [152, 166] on div "C - 409697 - CANPACK - [GEOGRAPHIC_DATA] (CE)" at bounding box center [186, 170] width 250 height 16
type input "[DATE]"
type input "9,04"
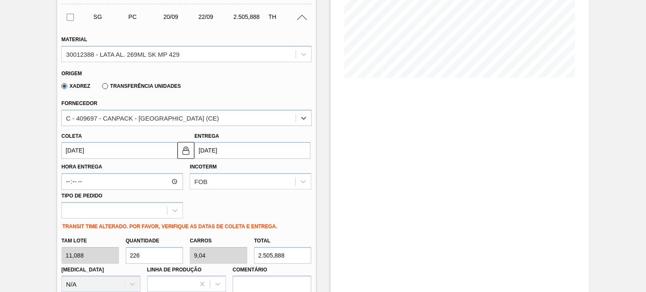
click at [138, 152] on input "[DATE]" at bounding box center [119, 150] width 116 height 17
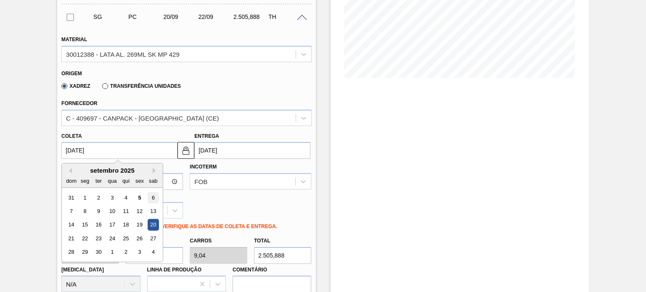
click at [150, 197] on div "6" at bounding box center [153, 197] width 11 height 11
type input "[DATE]"
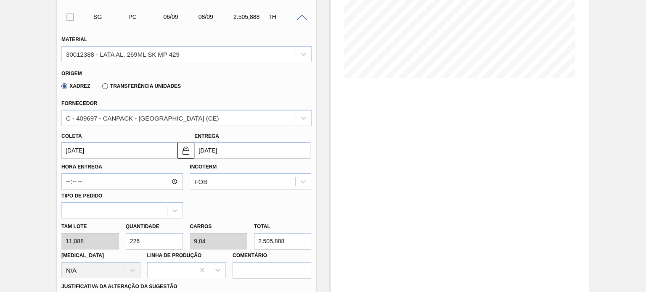
click at [93, 240] on div "[PERSON_NAME] 11,088 Quantidade 226 Carros 9,04 Total 2.505,888 [MEDICAL_DATA] …" at bounding box center [186, 249] width 257 height 60
type input "1"
type input "0,04"
type input "11,088"
type input "10"
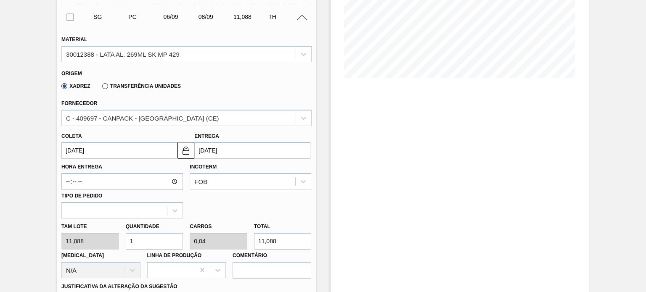
type input "0,4"
type input "110,88"
type input "100"
type input "4"
type input "1.108,8"
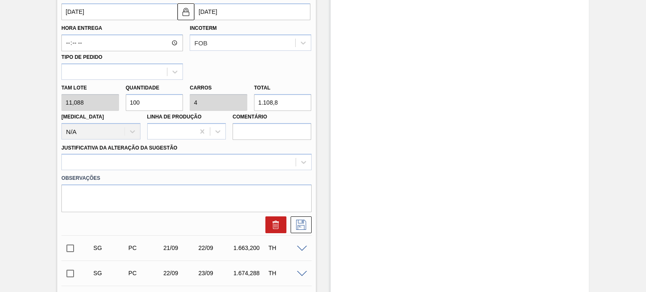
scroll to position [336, 0]
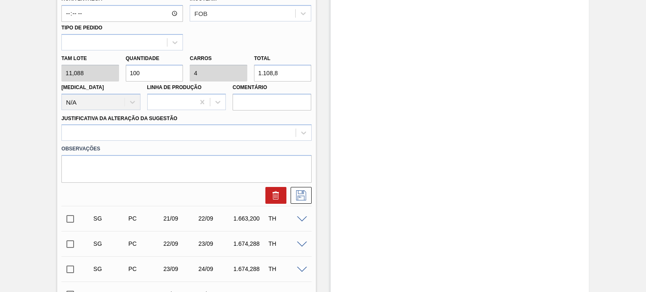
type input "100"
click at [127, 141] on div "Observações" at bounding box center [186, 162] width 257 height 42
click at [126, 133] on div at bounding box center [178, 133] width 233 height 12
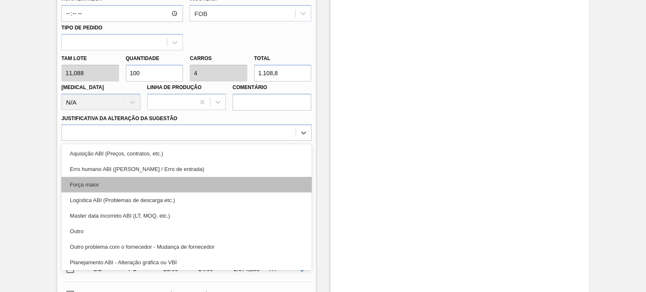
click at [111, 186] on div "Força maior" at bounding box center [186, 185] width 250 height 16
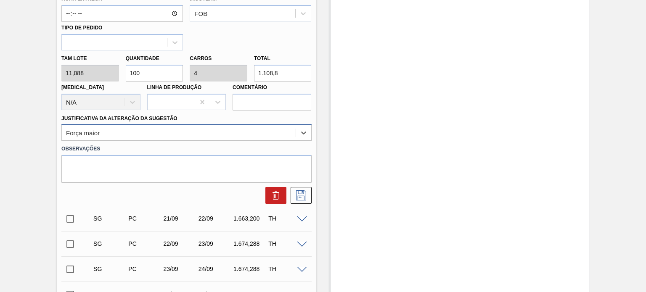
click at [143, 124] on div "Força maior" at bounding box center [186, 132] width 250 height 16
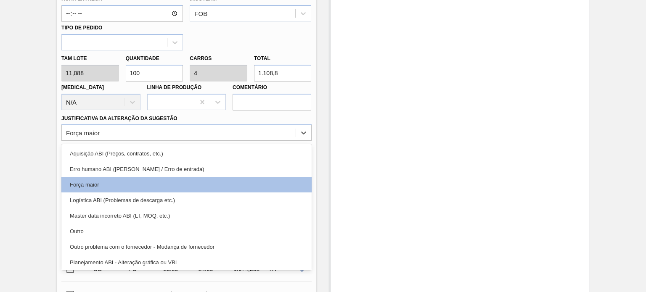
click at [92, 235] on div "Outro" at bounding box center [186, 232] width 250 height 16
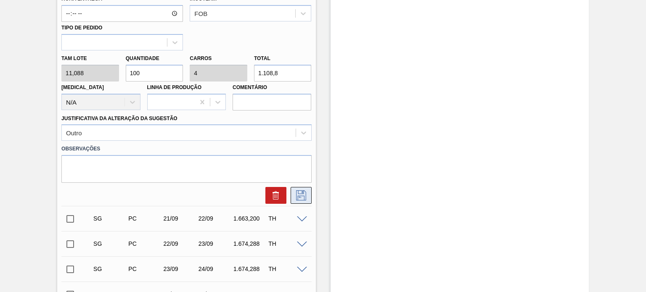
click at [302, 192] on icon at bounding box center [301, 194] width 4 height 7
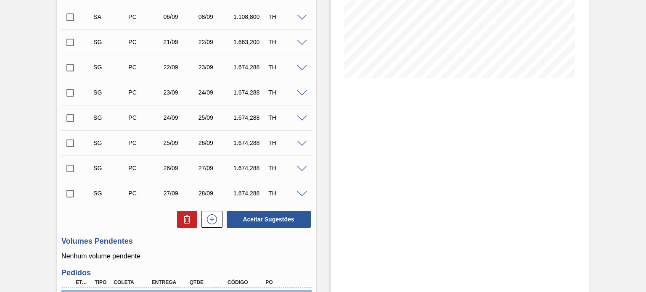
scroll to position [0, 0]
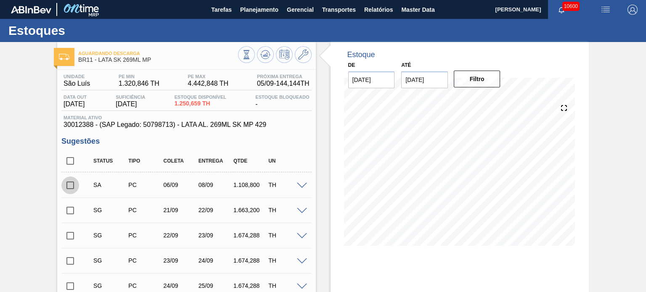
click at [66, 186] on input "checkbox" at bounding box center [70, 186] width 18 height 18
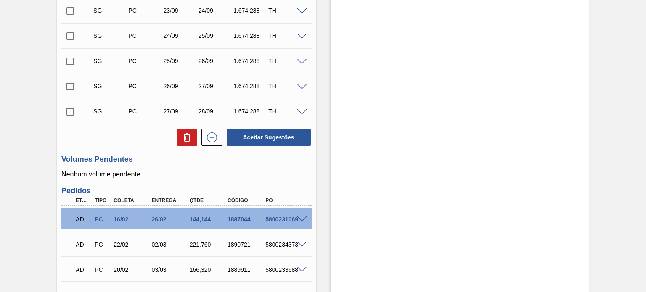
scroll to position [252, 0]
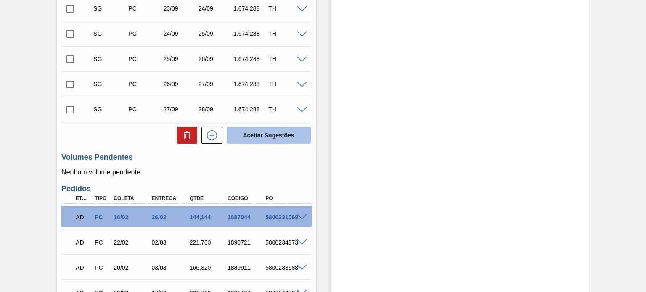
click at [286, 137] on button "Aceitar Sugestões" at bounding box center [269, 135] width 84 height 17
checkbox input "false"
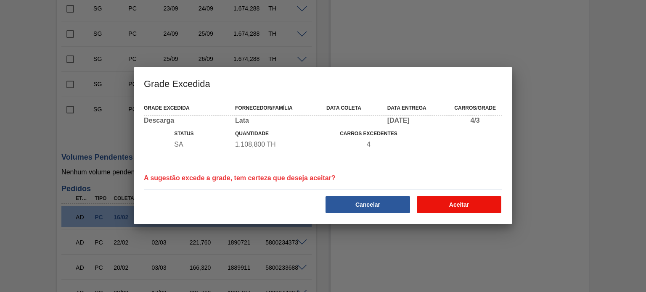
click at [467, 206] on button "Aceitar" at bounding box center [459, 204] width 85 height 17
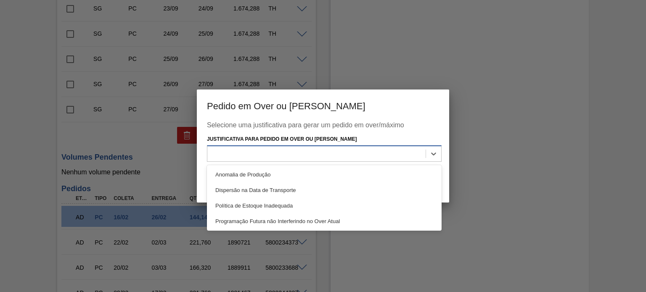
click at [340, 149] on div at bounding box center [316, 154] width 218 height 12
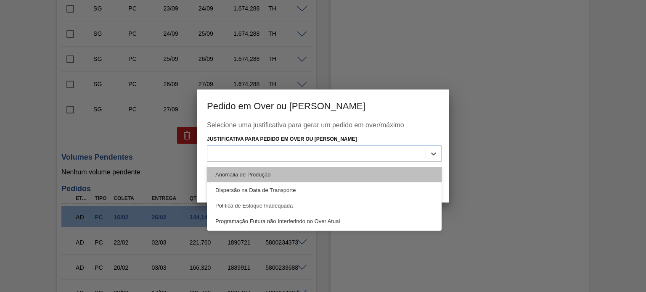
click at [326, 173] on div "Anomalia de Produção" at bounding box center [324, 175] width 235 height 16
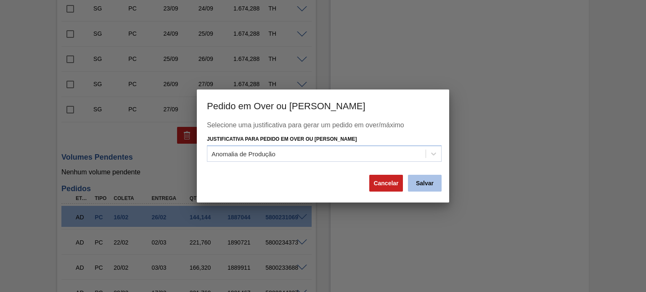
click at [437, 180] on button "Salvar" at bounding box center [425, 183] width 34 height 17
